Goal: Task Accomplishment & Management: Manage account settings

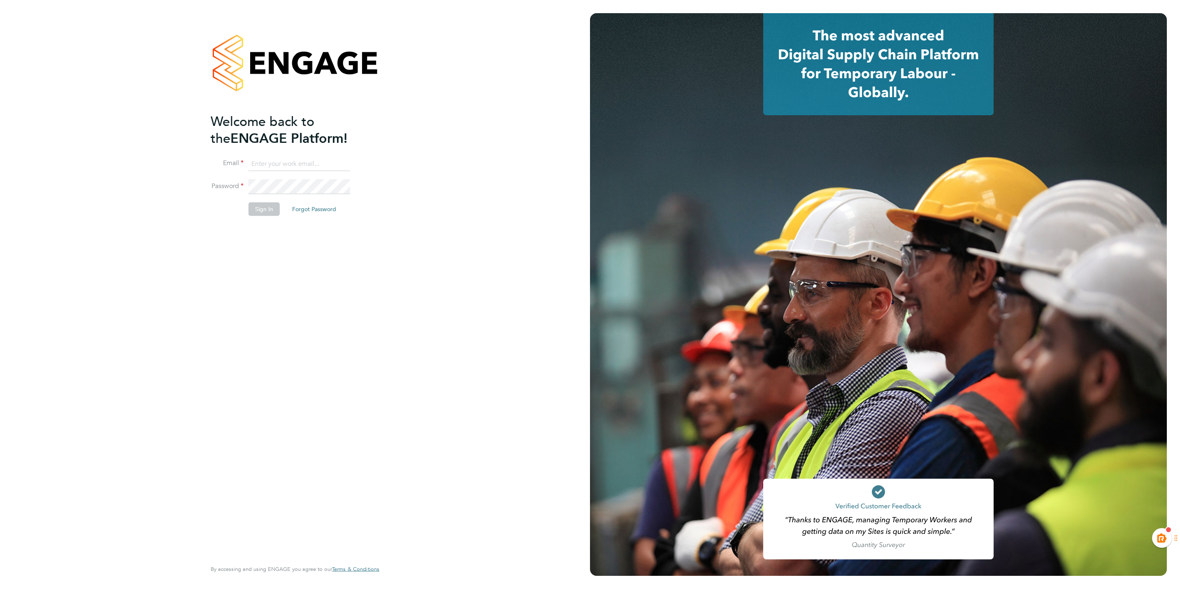
type input "kiera.troutt@buildrec.com"
click at [262, 206] on button "Sign In" at bounding box center [263, 208] width 31 height 13
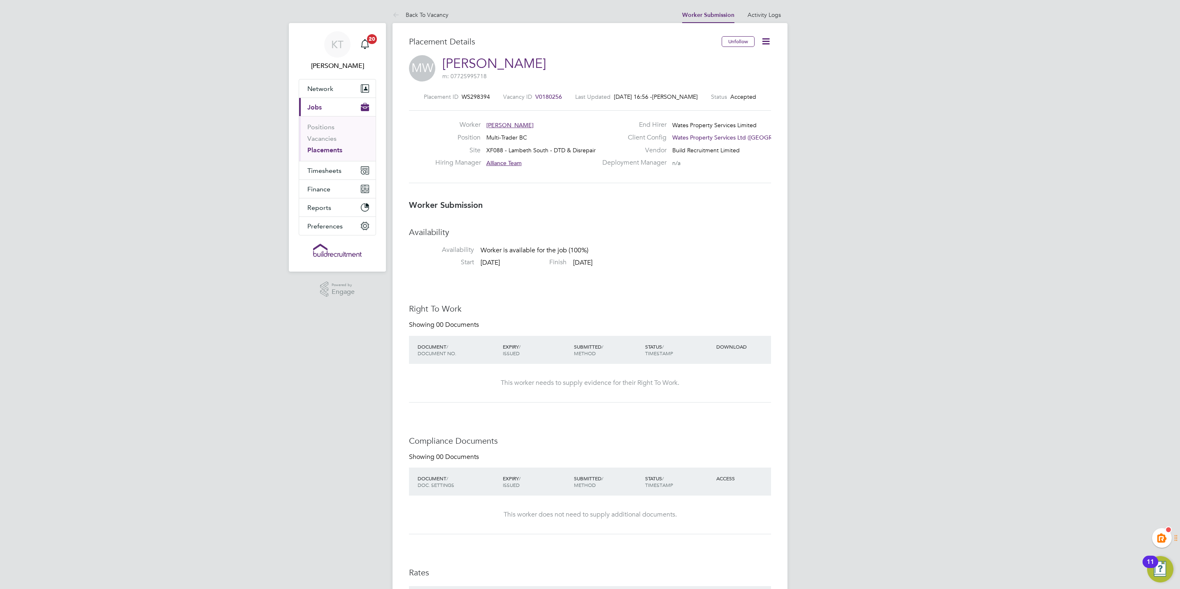
click at [769, 38] on icon at bounding box center [765, 41] width 10 height 10
click at [711, 98] on li "Confirm" at bounding box center [731, 101] width 76 height 12
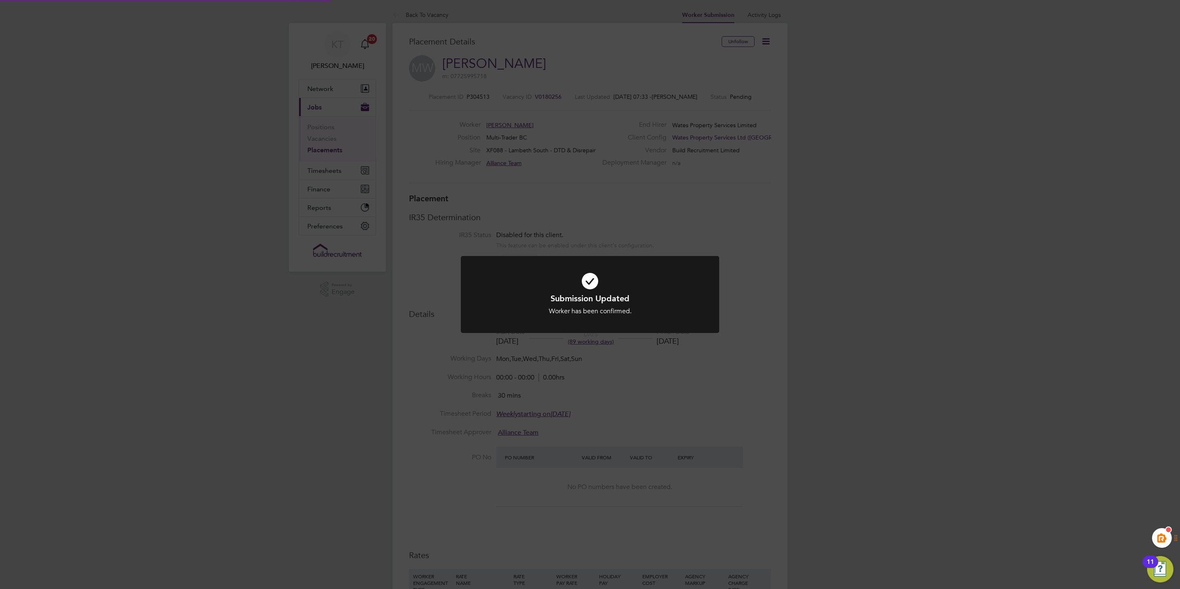
scroll to position [8, 60]
click at [384, 260] on div "Submission Updated Worker has been confirmed. Cancel Okay" at bounding box center [590, 294] width 1180 height 589
